Goal: Communication & Community: Answer question/provide support

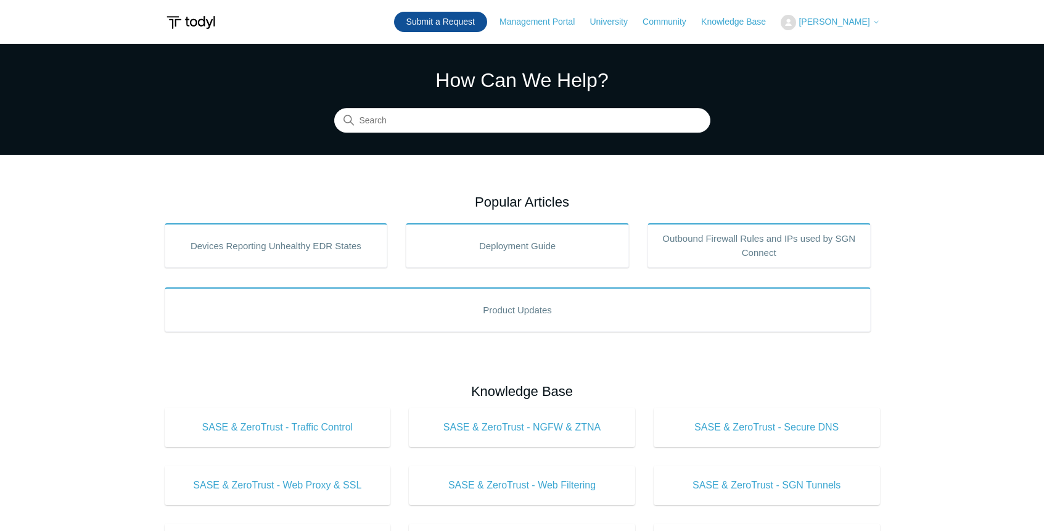
click at [459, 25] on link "Submit a Request" at bounding box center [440, 22] width 93 height 20
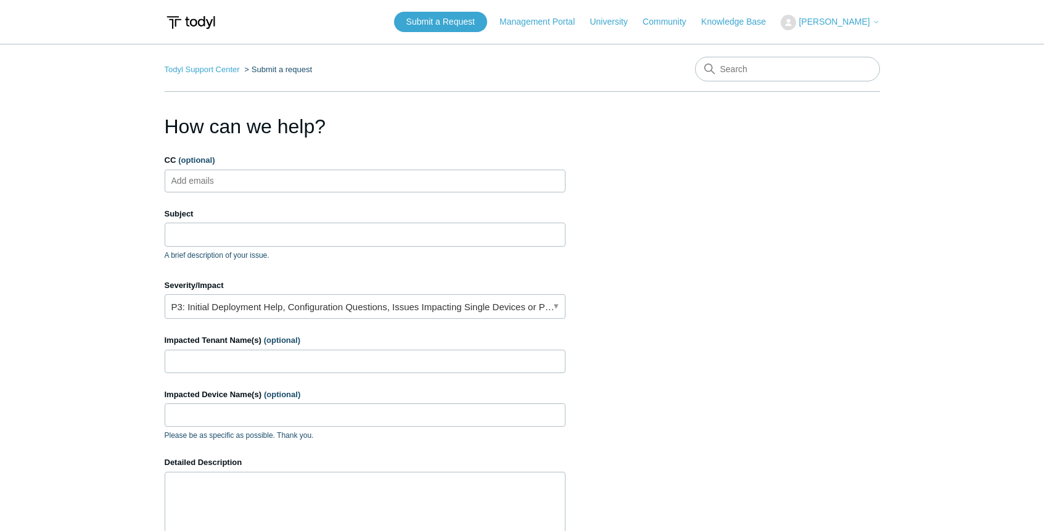
click at [406, 182] on ul "Add emails" at bounding box center [365, 181] width 401 height 23
type input "[PERSON_NAME][EMAIL_ADDRESS][DOMAIN_NAME]"
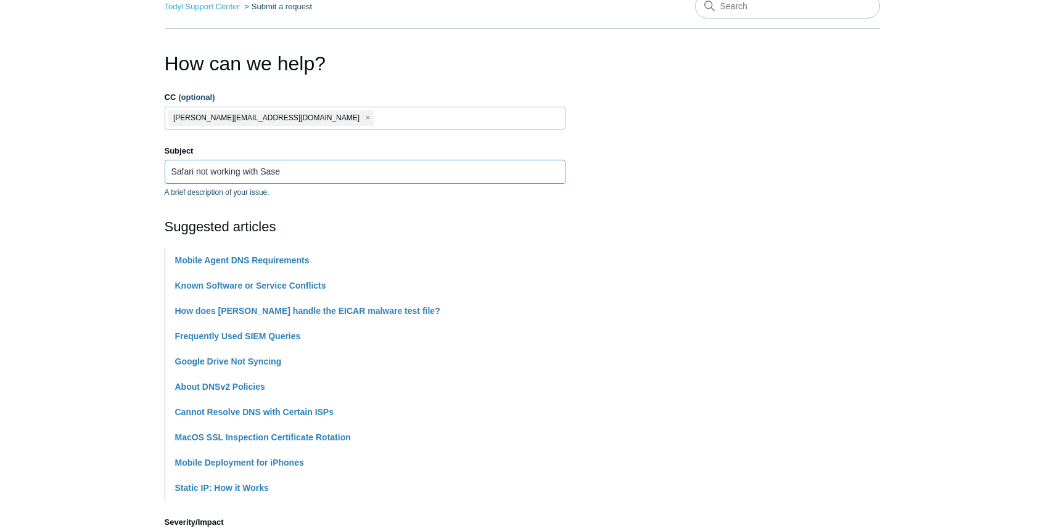
scroll to position [523, 0]
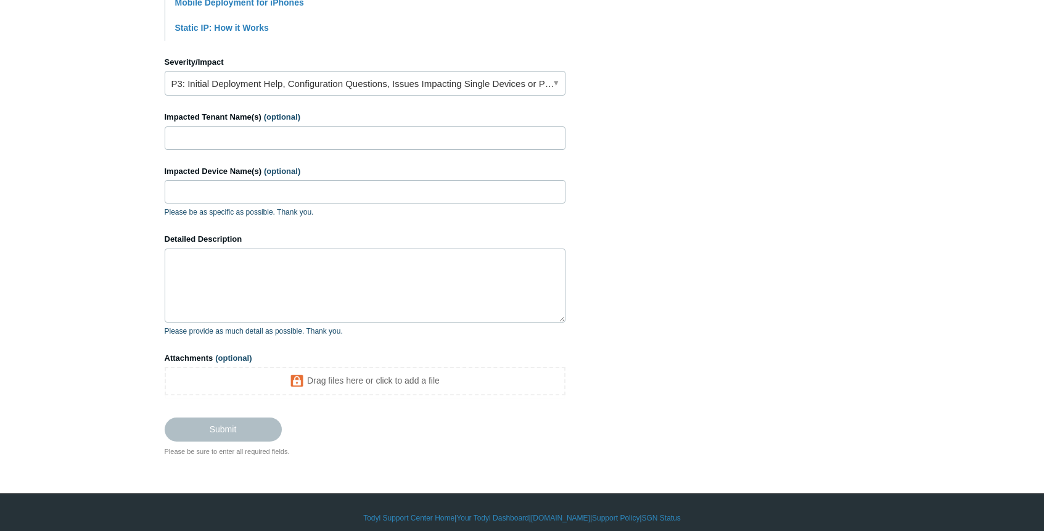
type input "Safari not working with Sase"
click at [368, 139] on input "Impacted Tenant Name(s) (optional)" at bounding box center [365, 137] width 401 height 23
type input "APQC"
click at [339, 189] on input "Impacted Device Name(s) (optional)" at bounding box center [365, 191] width 401 height 23
type input "All Mac devices"
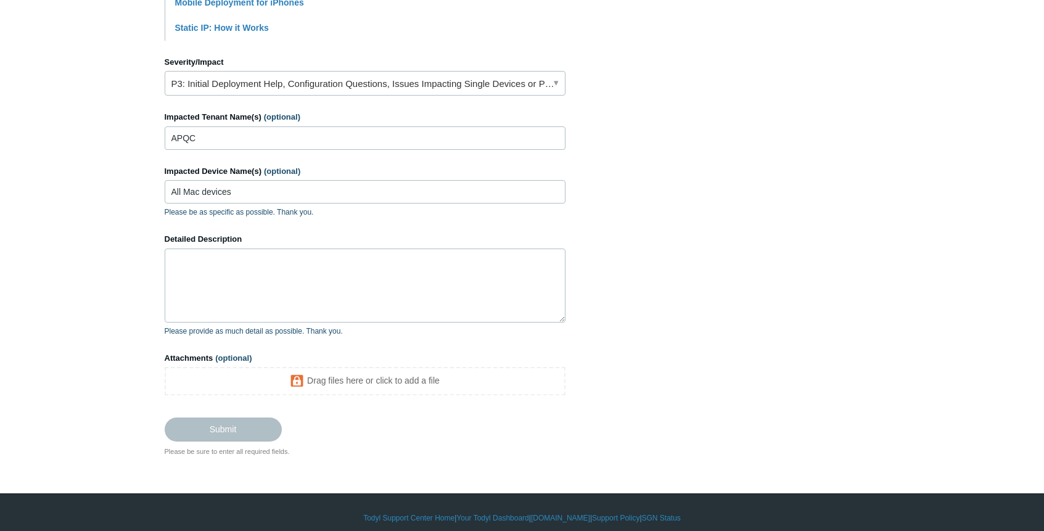
click at [637, 378] on section "How can we help? CC (optional) d.dysinger@avatarmsp.com Subject Safari not work…" at bounding box center [523, 23] width 716 height 868
click at [396, 418] on footer "Submit" at bounding box center [365, 420] width 401 height 42
click at [303, 280] on textarea "Detailed Description" at bounding box center [365, 286] width 401 height 74
click at [422, 272] on textarea "Detailed Description" at bounding box center [365, 286] width 401 height 74
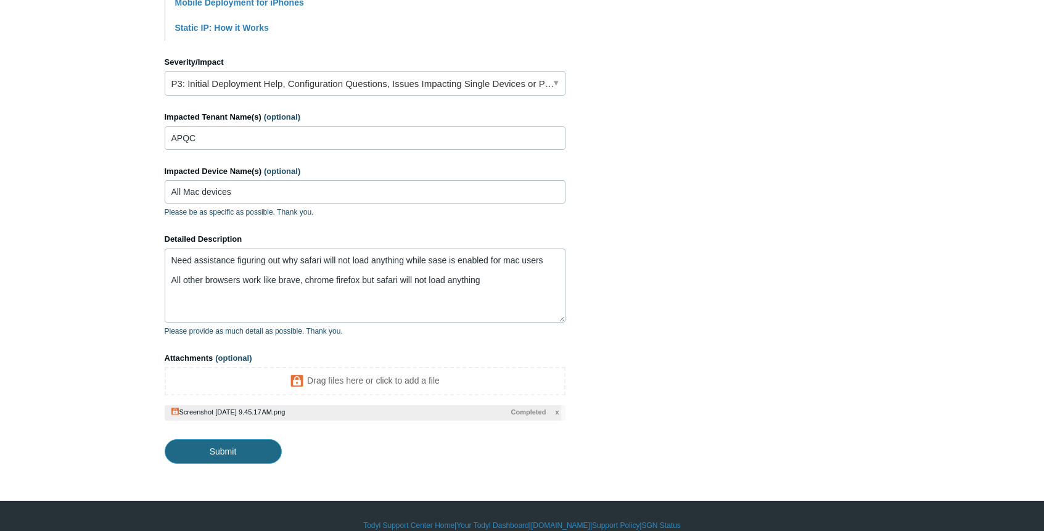
click at [254, 453] on input "Submit" at bounding box center [223, 451] width 117 height 25
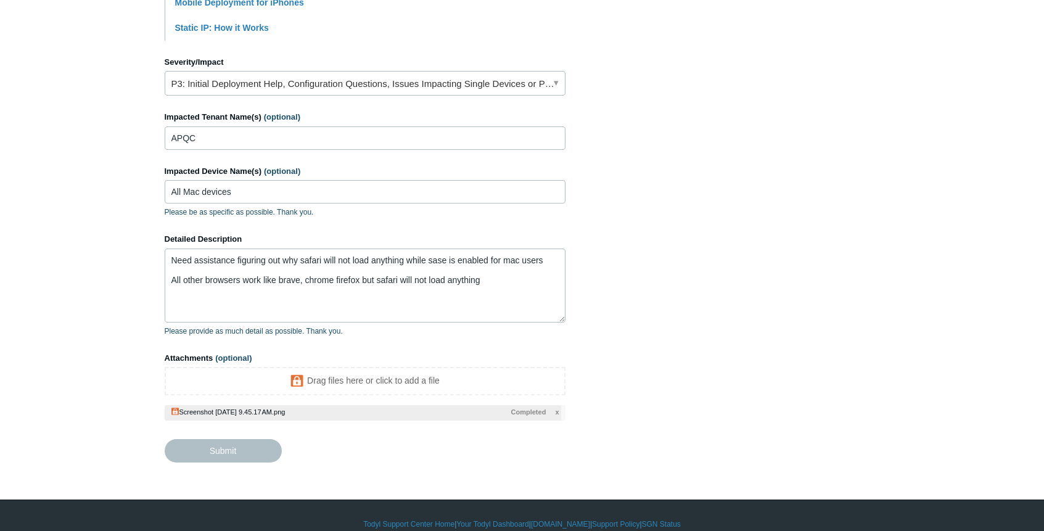
type textarea "Need assistance figuring out why safari will not load anything while sase is en…"
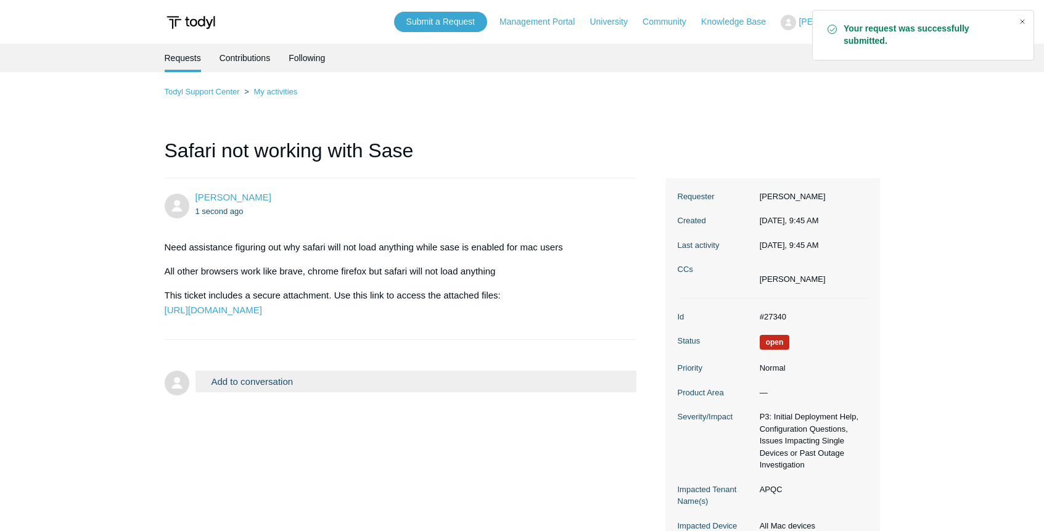
click at [1023, 20] on div "Close" at bounding box center [1022, 21] width 17 height 17
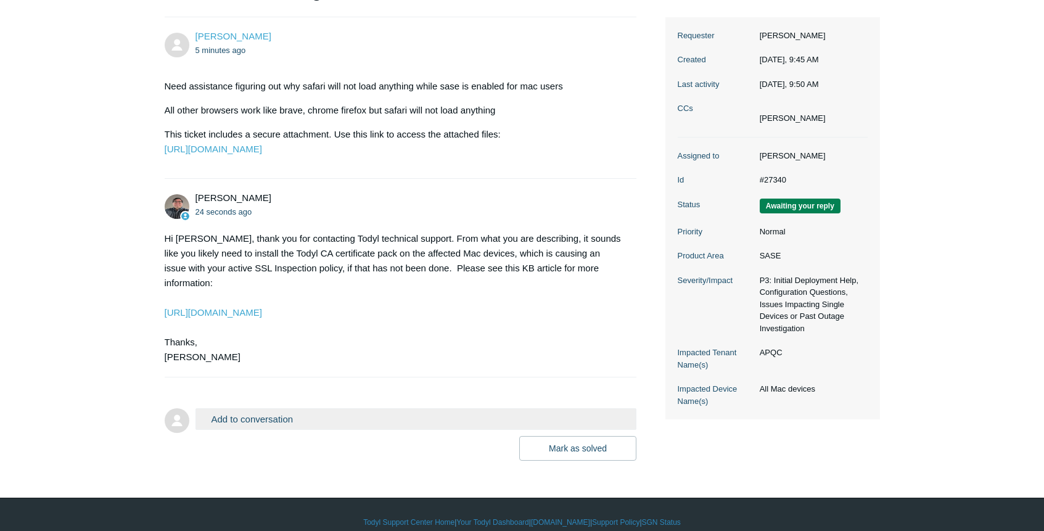
scroll to position [162, 0]
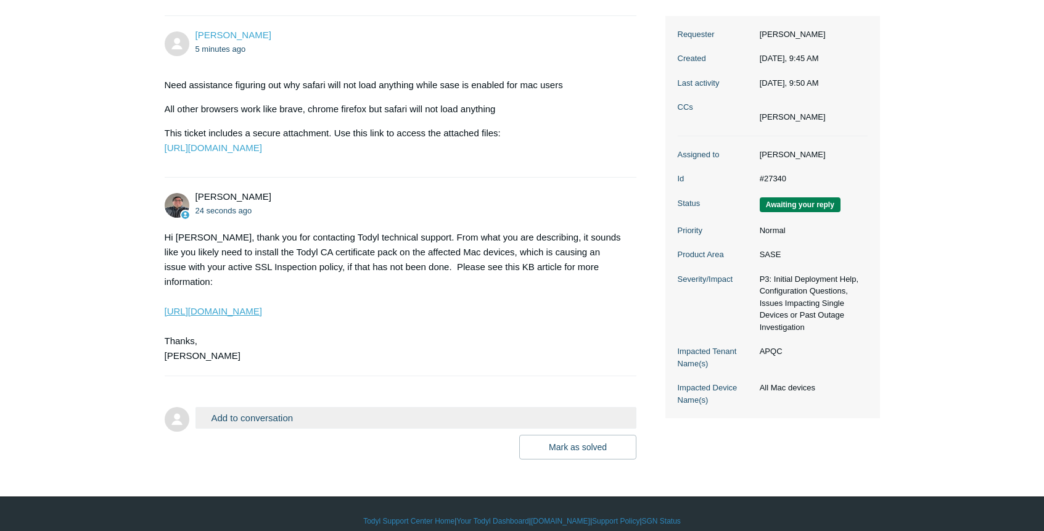
click at [262, 316] on link "https://support.todyl.com/hc/en-us/articles/1500003208821-macOS-SSL-Inspection-…" at bounding box center [213, 311] width 97 height 10
click at [334, 429] on button "Add to conversation" at bounding box center [417, 418] width 442 height 22
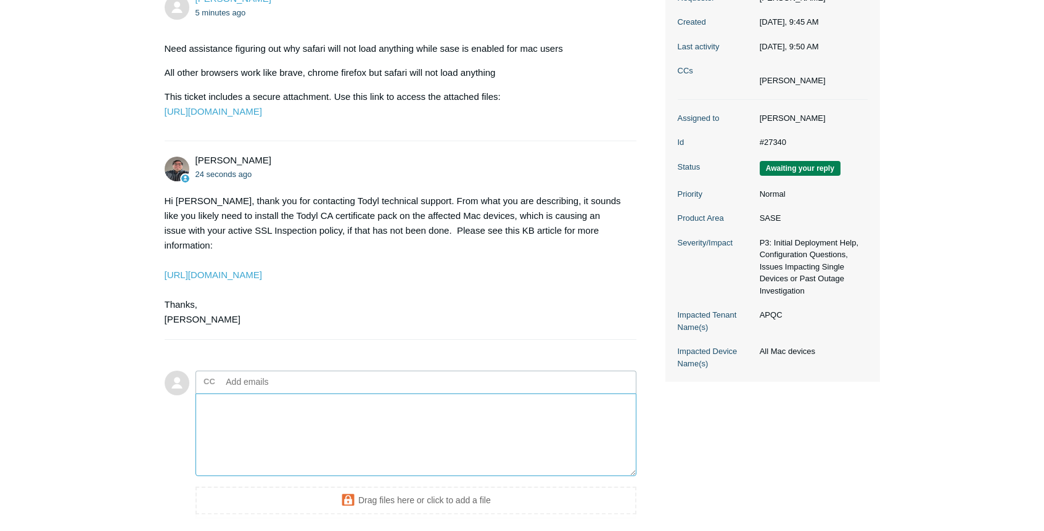
scroll to position [211, 0]
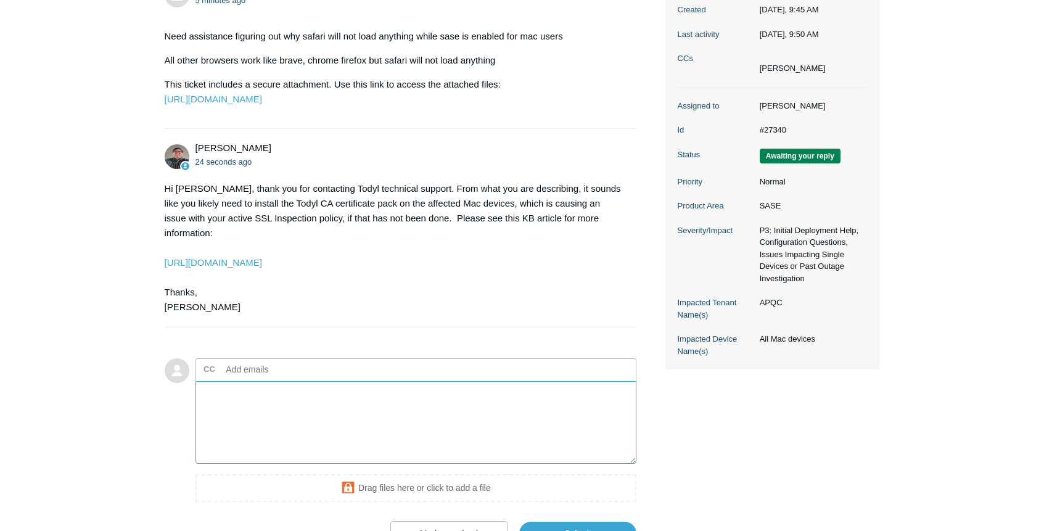
type textarea "w"
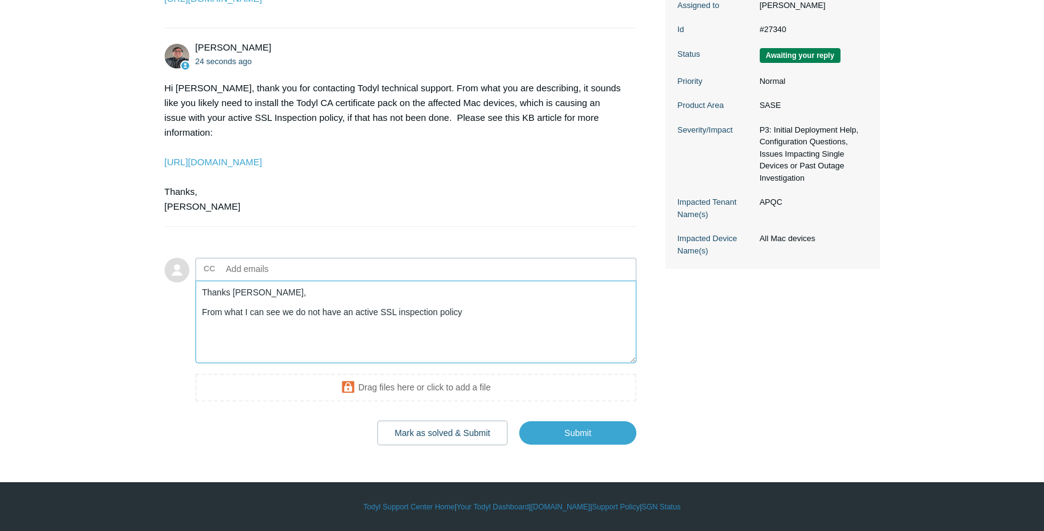
scroll to position [326, 0]
type textarea "Thanks Matt, From what I can see we do not have an active SSL inspection policy"
click at [565, 437] on input "Submit" at bounding box center [577, 433] width 117 height 25
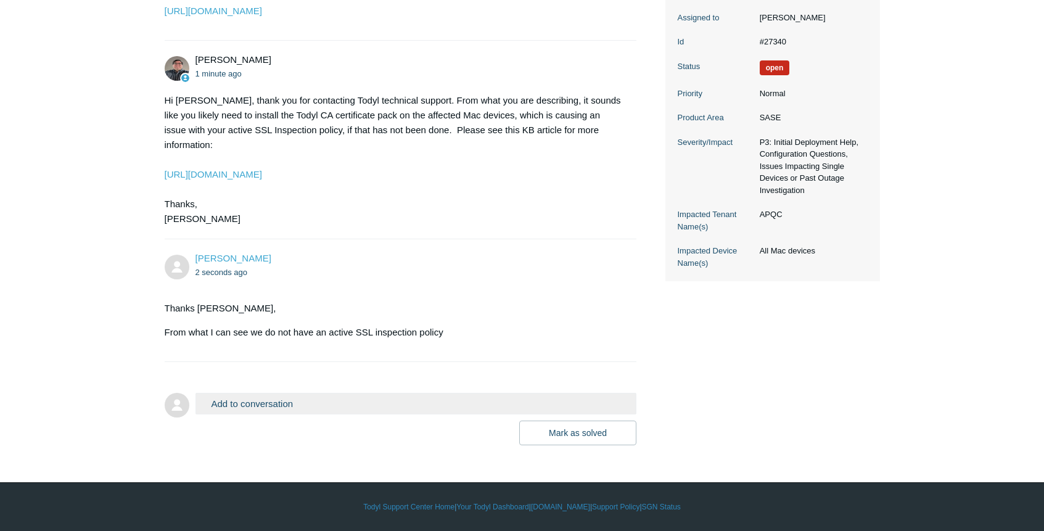
scroll to position [314, 0]
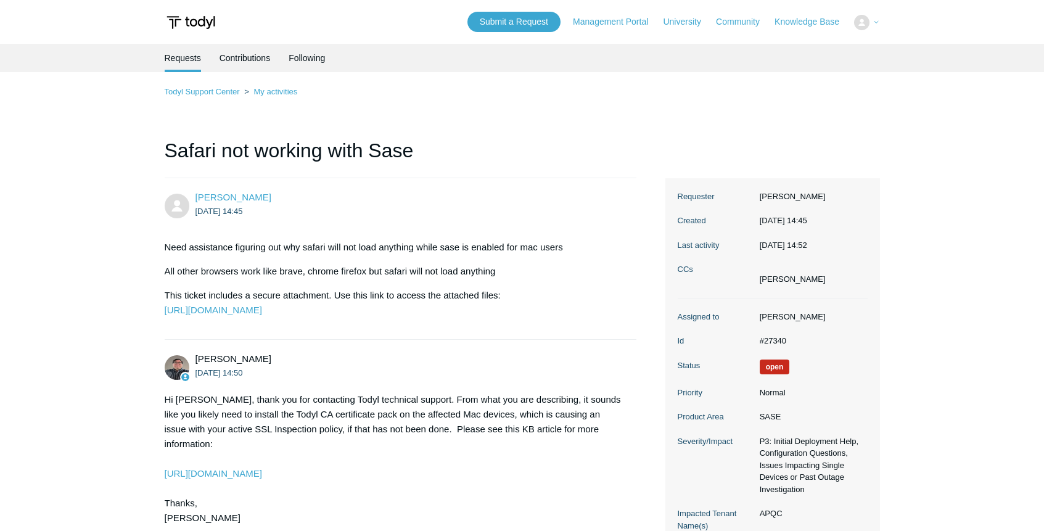
scroll to position [314, 0]
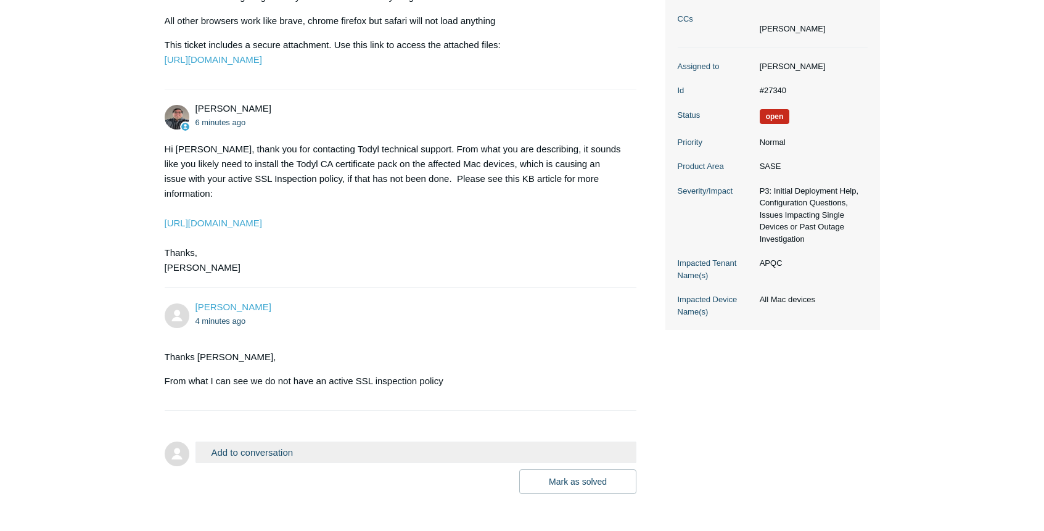
scroll to position [244, 0]
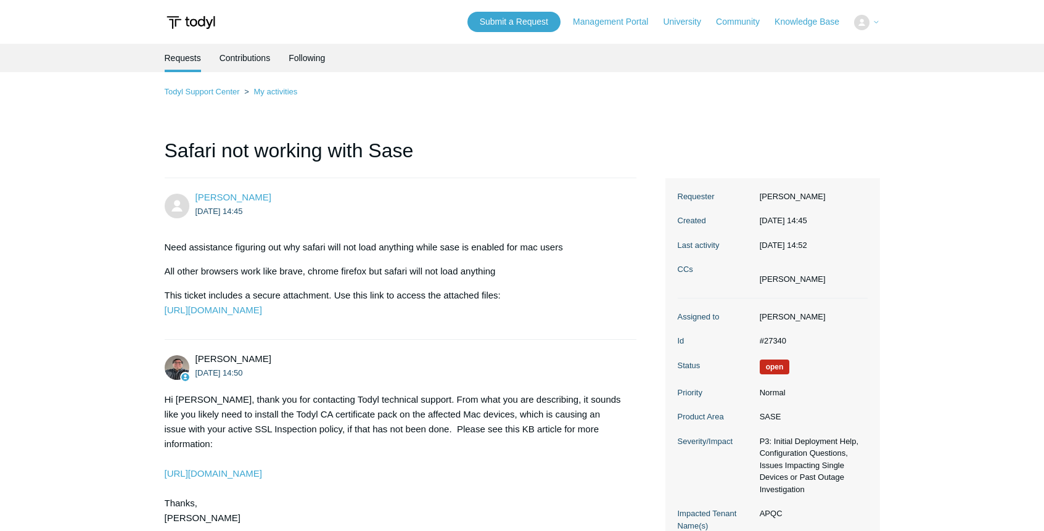
scroll to position [242, 0]
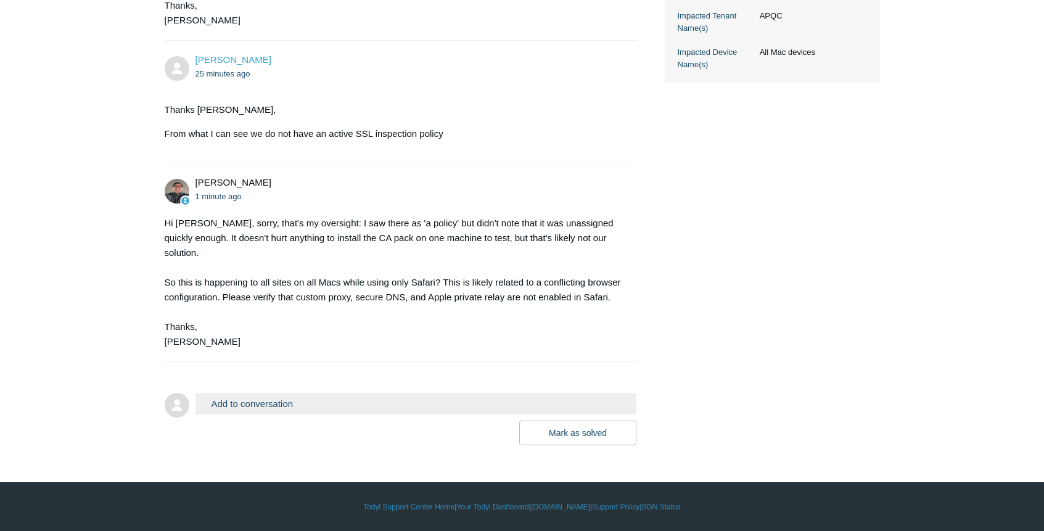
scroll to position [513, 0]
drag, startPoint x: 468, startPoint y: 283, endPoint x: 194, endPoint y: 298, distance: 274.3
click at [194, 298] on div "Hi Elias, sorry, that's my oversight: I saw there as 'a policy' but didn't note…" at bounding box center [395, 282] width 460 height 133
copy div "Apple private relay are not enabled in Safari."
click at [371, 403] on button "Add to conversation" at bounding box center [417, 404] width 442 height 22
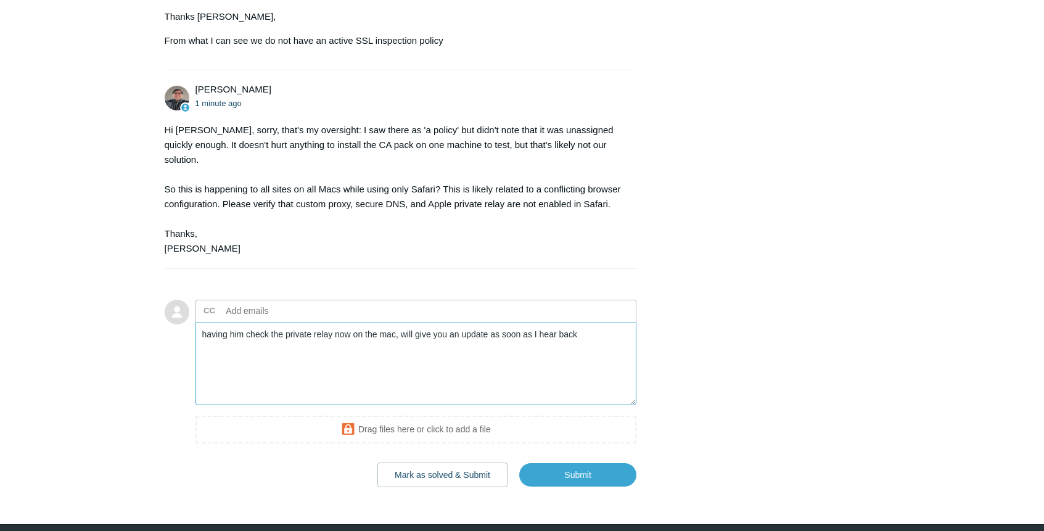
scroll to position [648, 0]
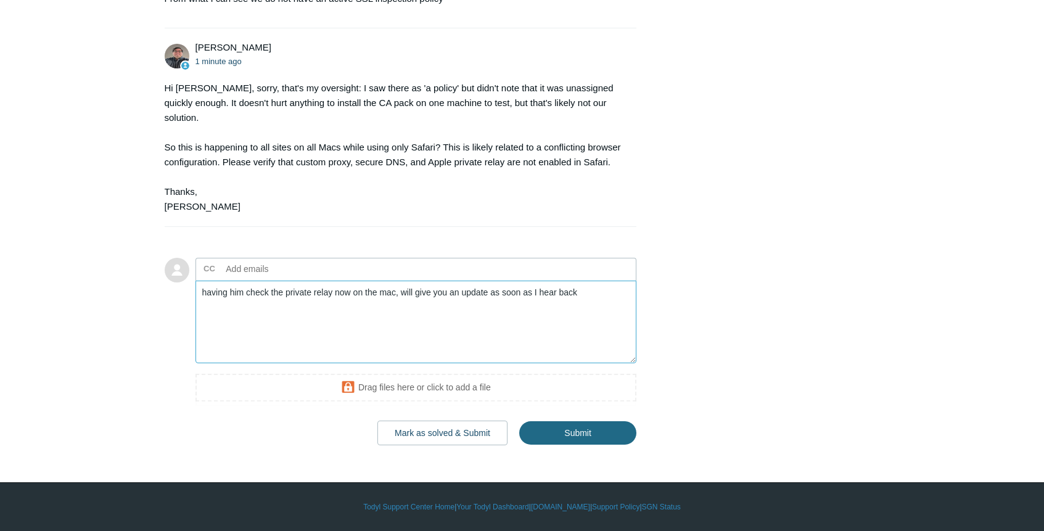
type textarea "having him check the private relay now on the mac, will give you an update as s…"
click at [619, 439] on input "Submit" at bounding box center [577, 433] width 117 height 25
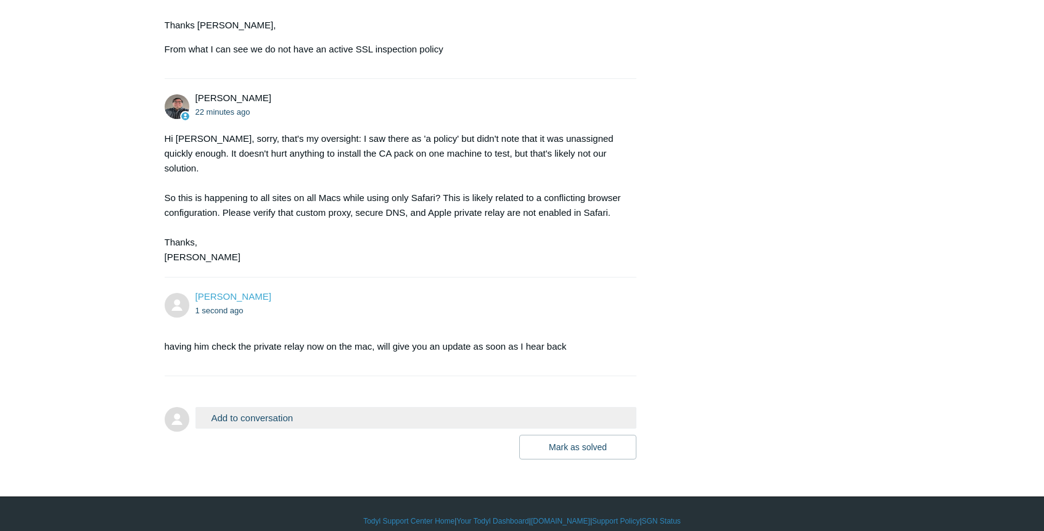
scroll to position [611, 0]
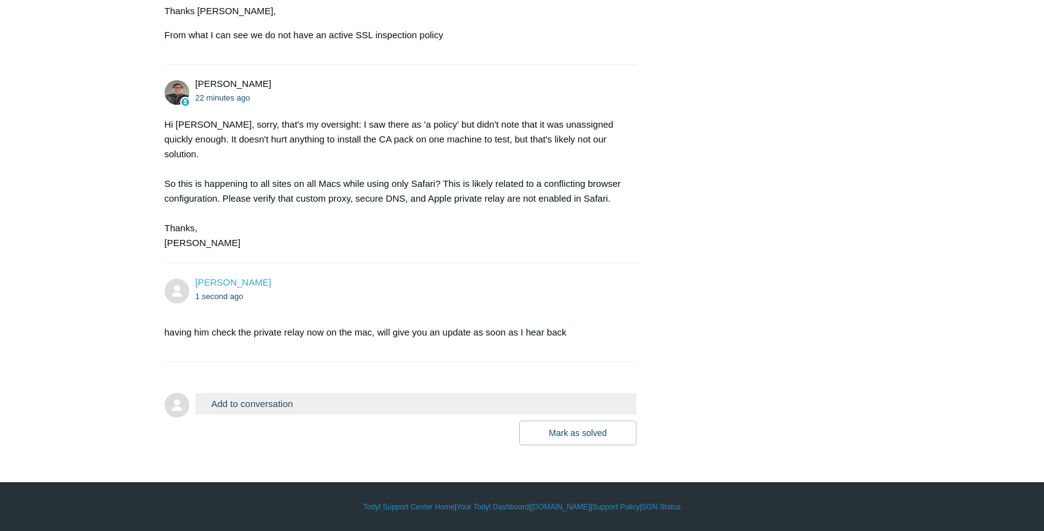
click at [422, 406] on button "Add to conversation" at bounding box center [417, 404] width 442 height 22
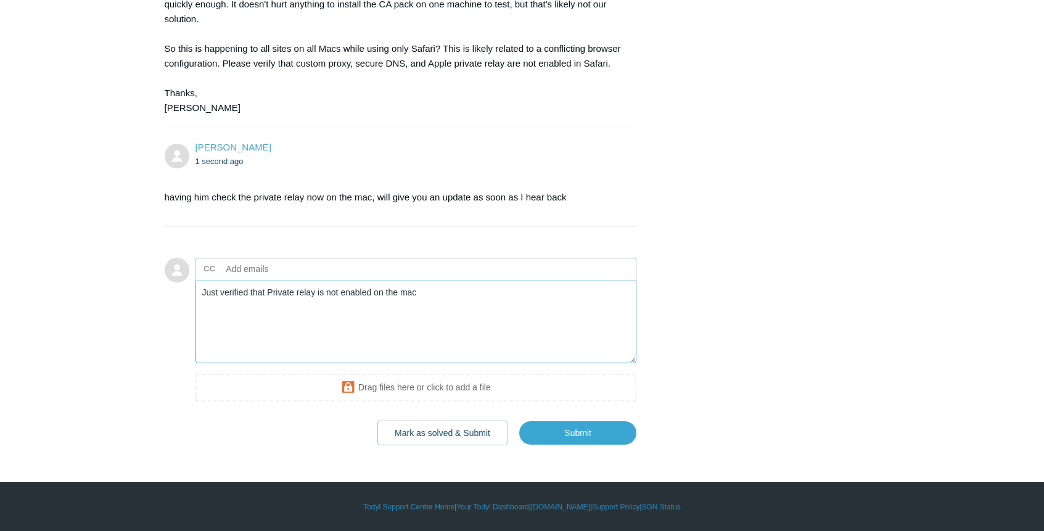
scroll to position [746, 0]
type textarea "Just verified that Private relay is not enabled on the mac"
drag, startPoint x: 607, startPoint y: 437, endPoint x: 775, endPoint y: 322, distance: 204.1
click at [607, 437] on input "Submit" at bounding box center [577, 433] width 117 height 25
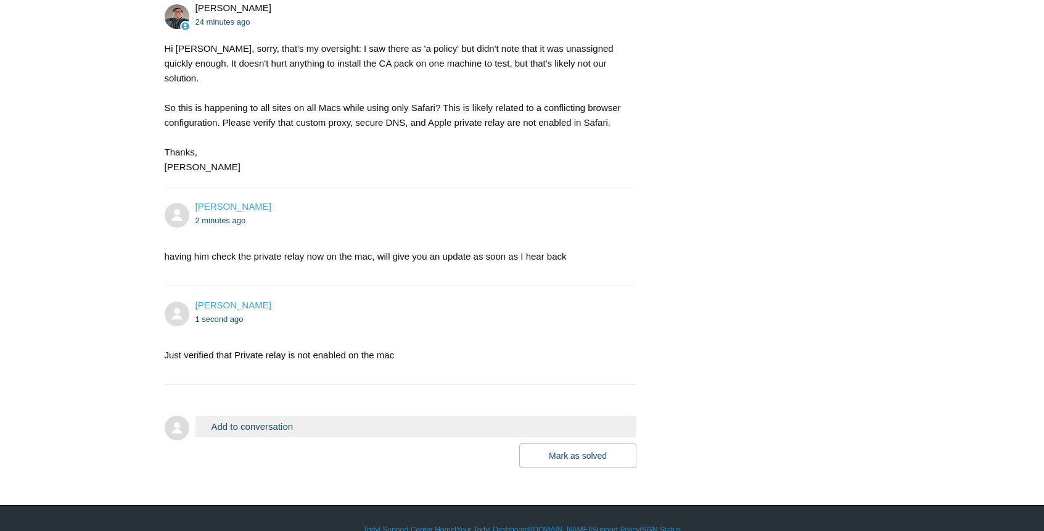
scroll to position [648, 0]
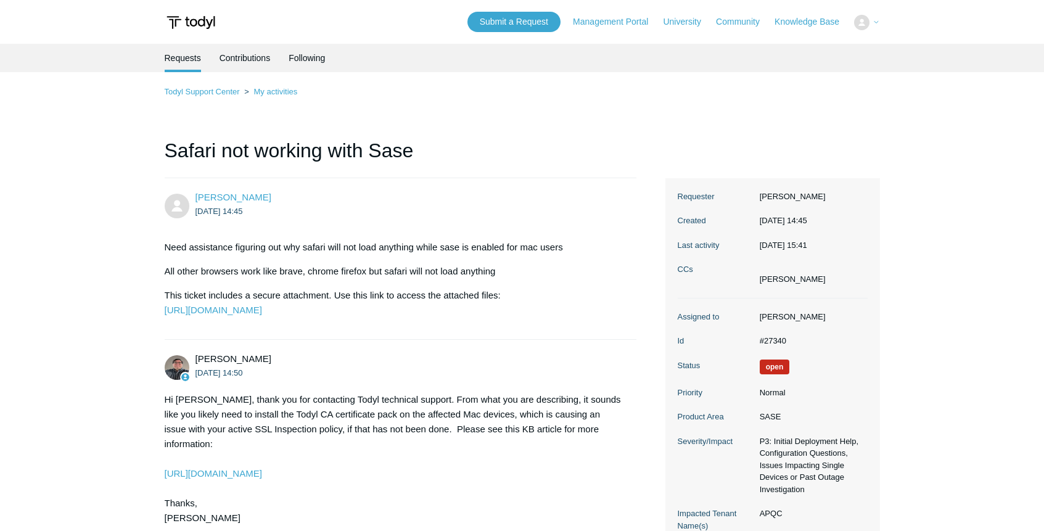
scroll to position [646, 0]
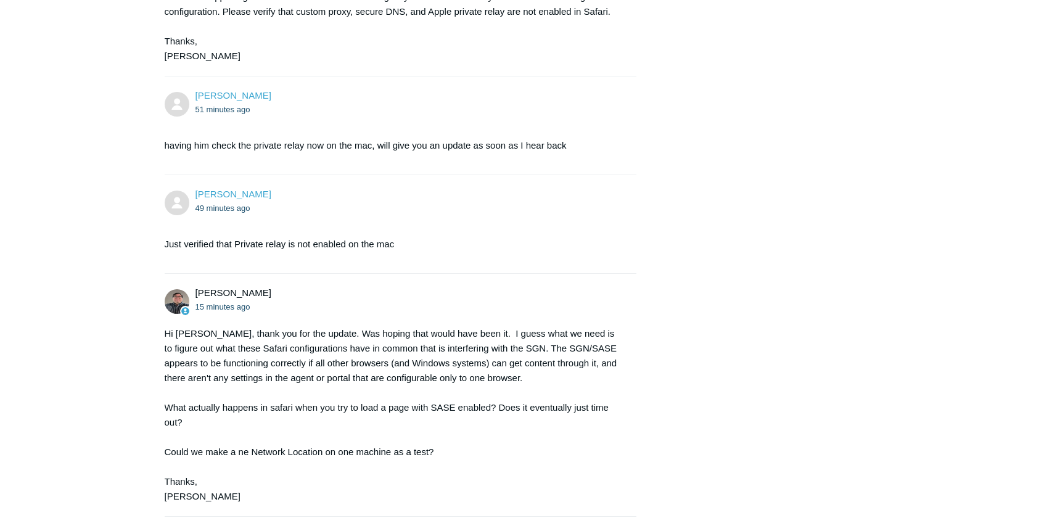
scroll to position [953, 0]
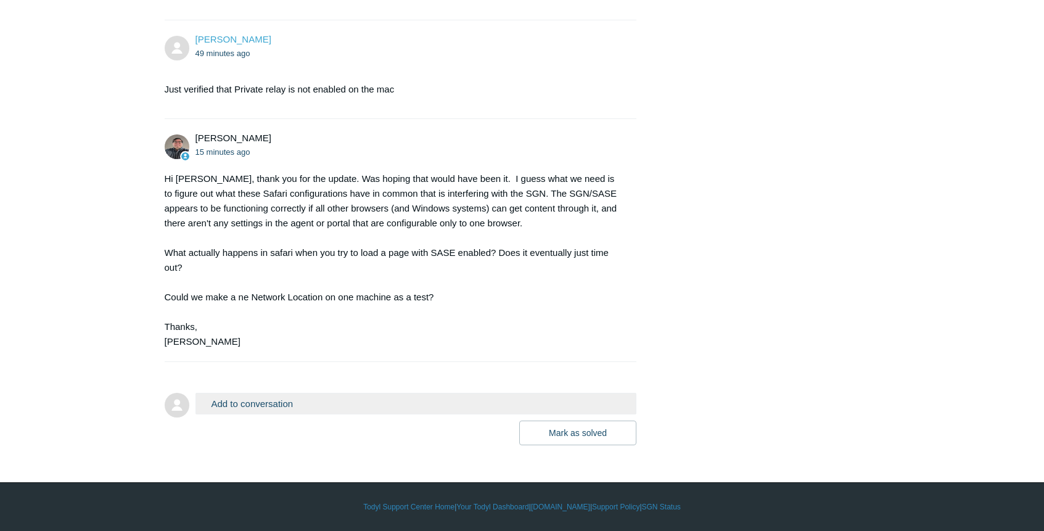
click at [379, 401] on button "Add to conversation" at bounding box center [417, 404] width 442 height 22
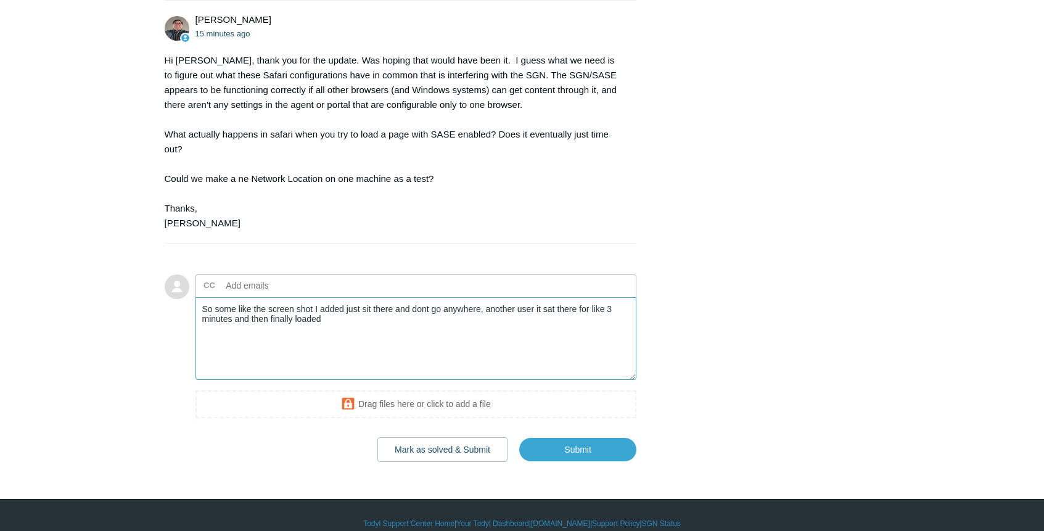
scroll to position [1088, 0]
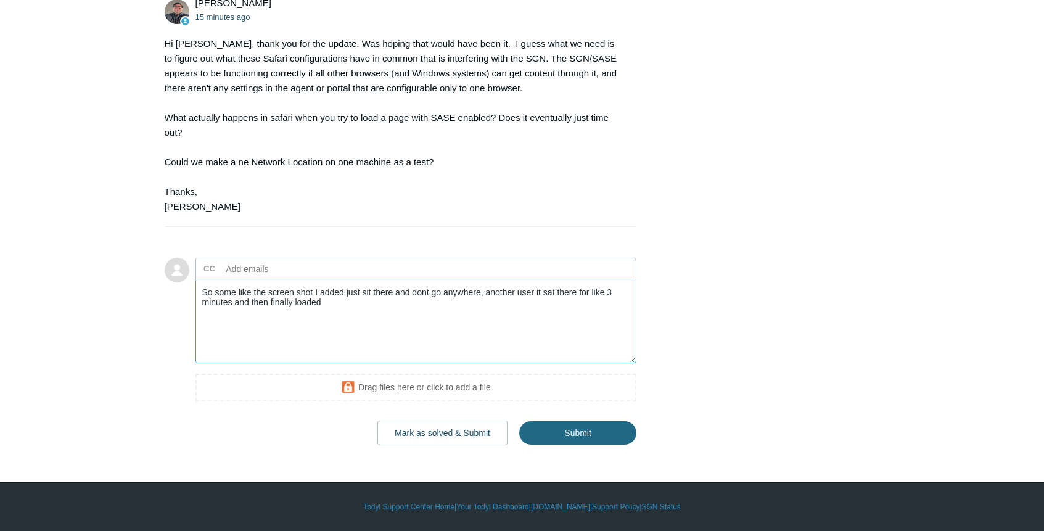
type textarea "So some like the screen shot I added just sit there and dont go anywhere, anoth…"
click at [582, 432] on input "Submit" at bounding box center [577, 433] width 117 height 25
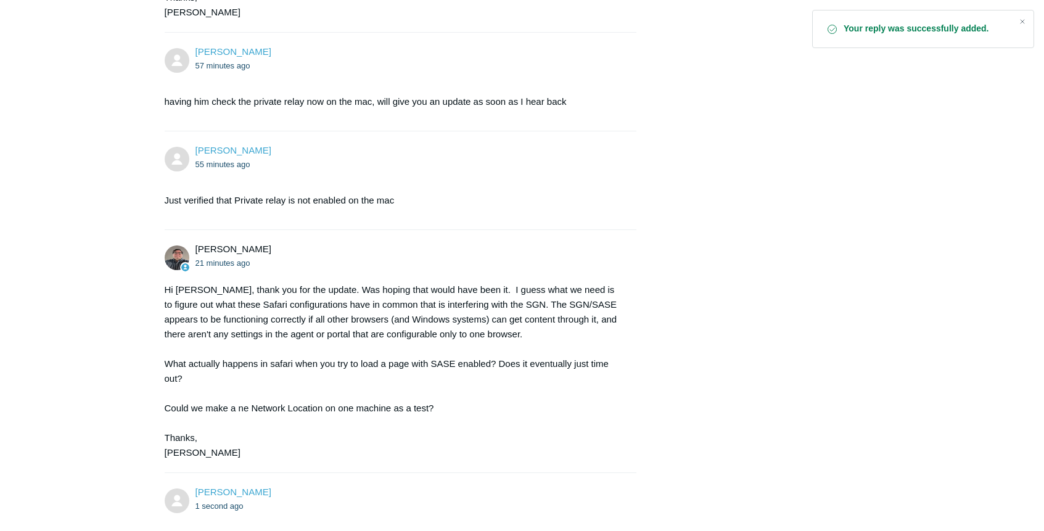
scroll to position [1067, 0]
